Goal: Task Accomplishment & Management: Complete application form

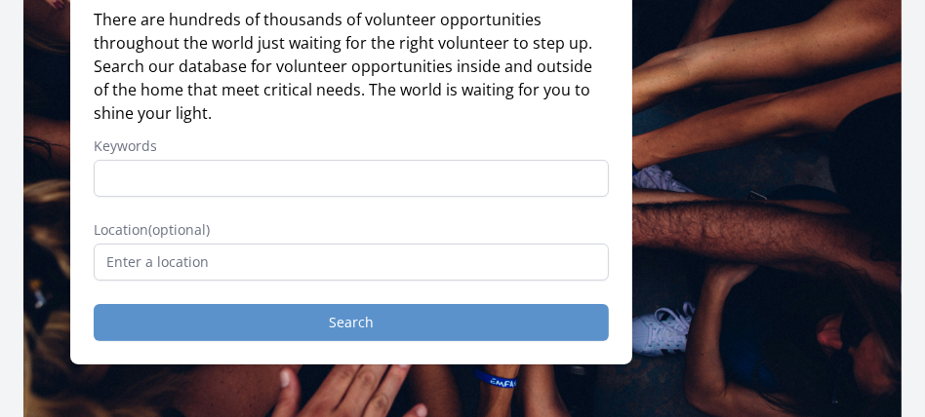
scroll to position [230, 0]
type input "virtual"
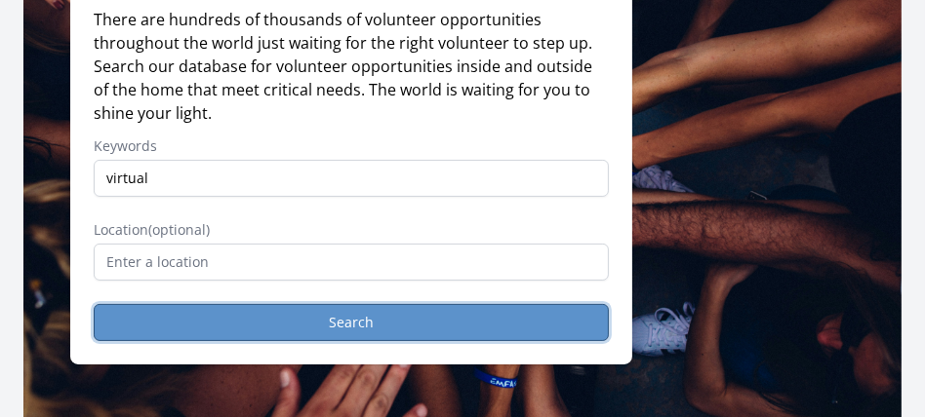
click at [388, 341] on button "Search" at bounding box center [351, 322] width 515 height 37
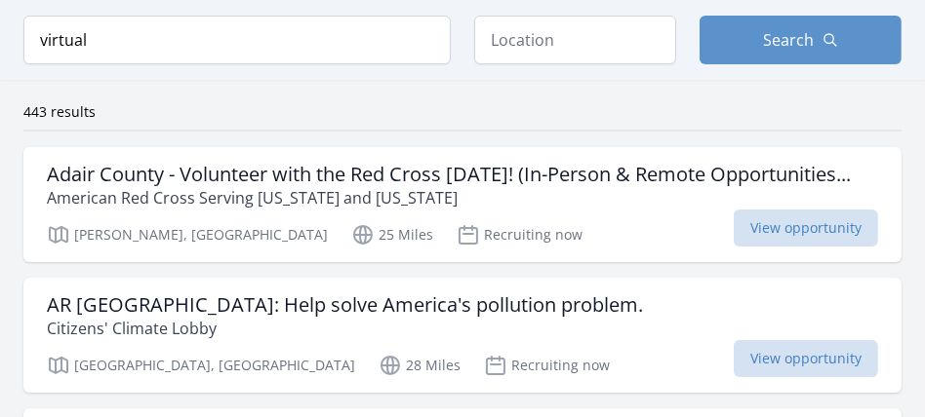
scroll to position [150, 0]
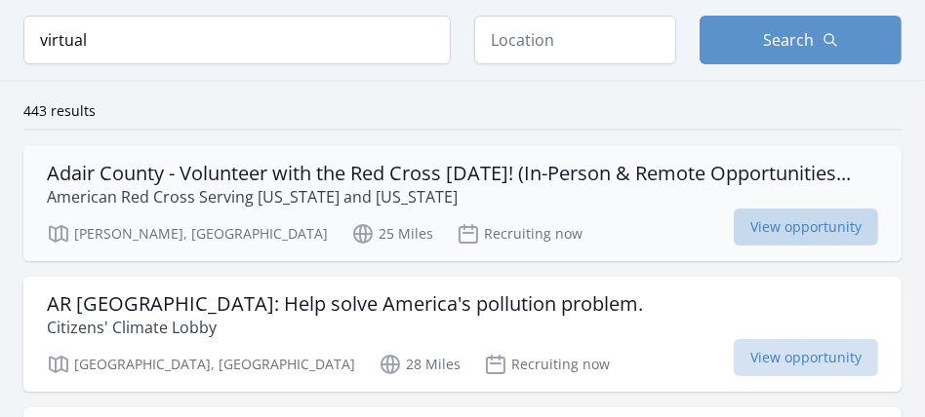
click at [759, 246] on span "View opportunity" at bounding box center [805, 227] width 144 height 37
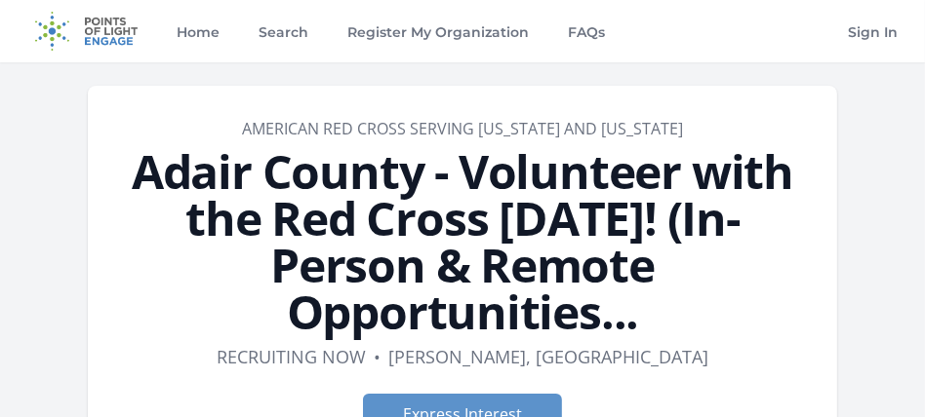
click at [759, 263] on h1 "Adair County - Volunteer with the Red Cross Today! (In-Person & Remote Opportun…" at bounding box center [462, 241] width 702 height 187
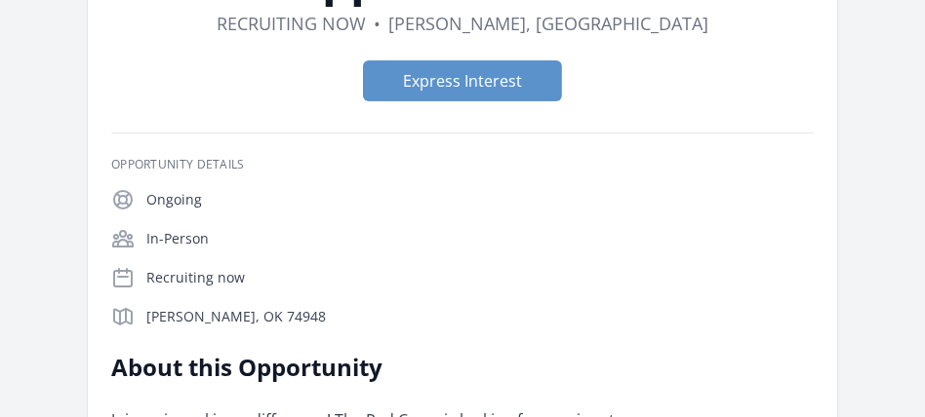
scroll to position [338, 0]
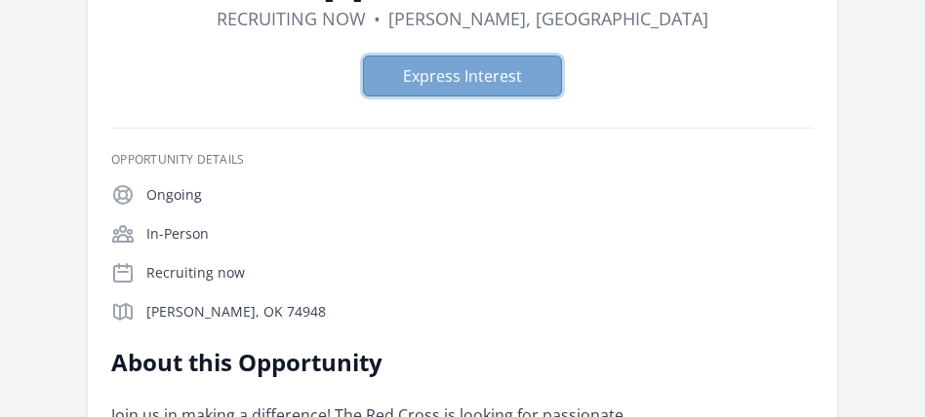
click at [478, 56] on button "Express Interest" at bounding box center [462, 76] width 199 height 41
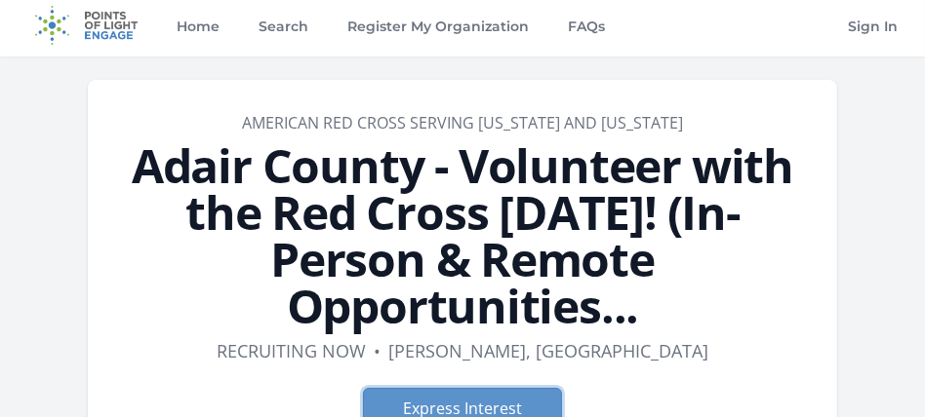
scroll to position [0, 0]
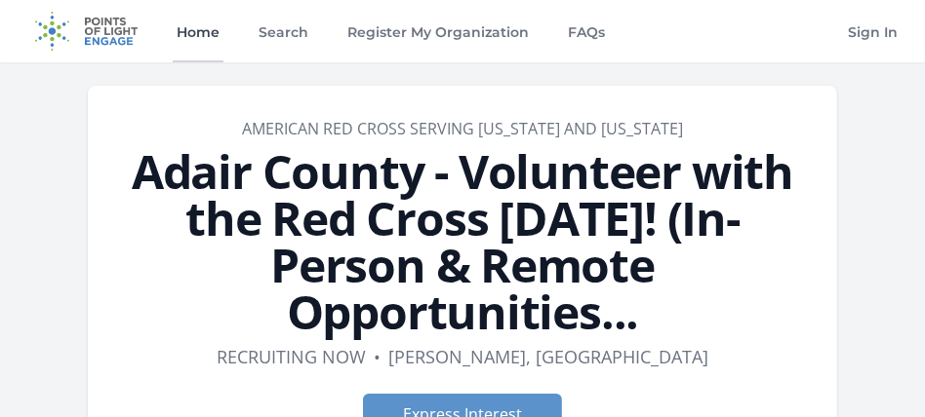
click at [208, 25] on link "Home" at bounding box center [198, 31] width 51 height 62
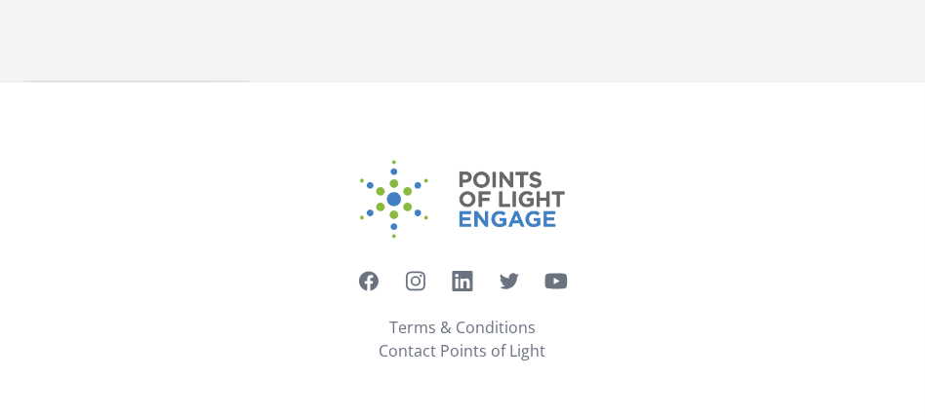
scroll to position [3228, 0]
